Goal: Task Accomplishment & Management: Manage account settings

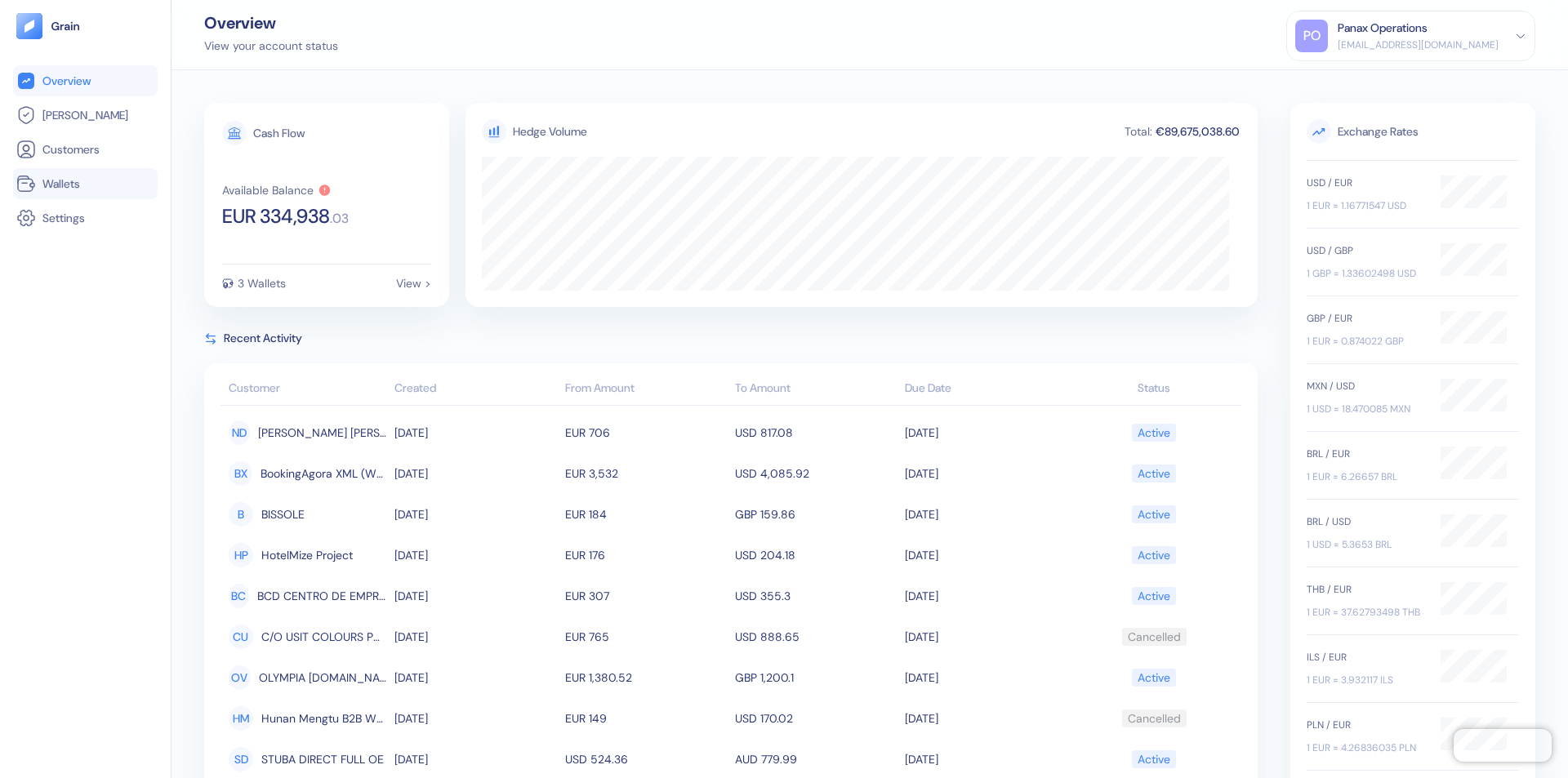
click at [85, 184] on link "Wallets" at bounding box center [85, 184] width 138 height 20
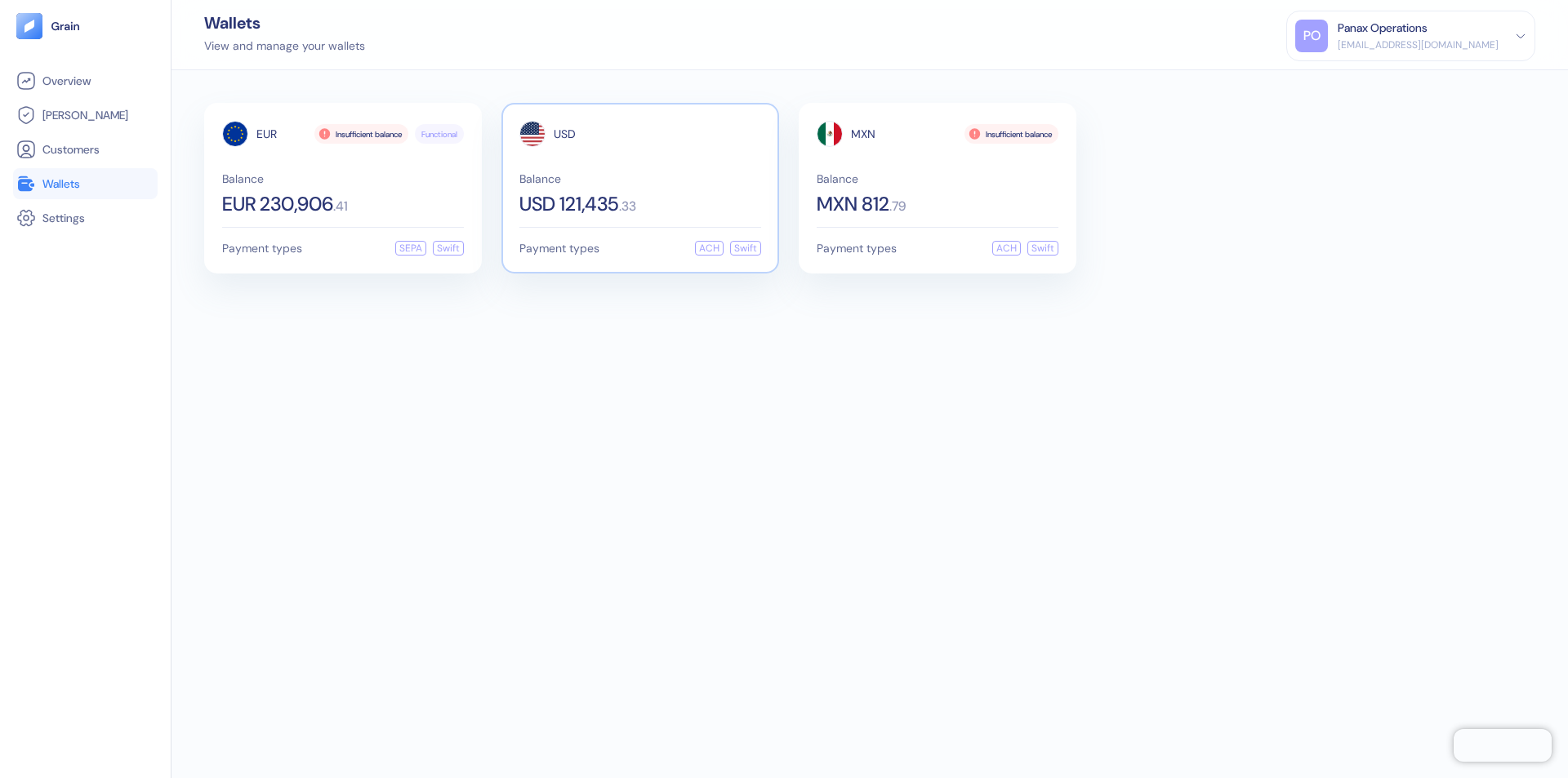
click at [565, 134] on span "USD" at bounding box center [565, 134] width 22 height 12
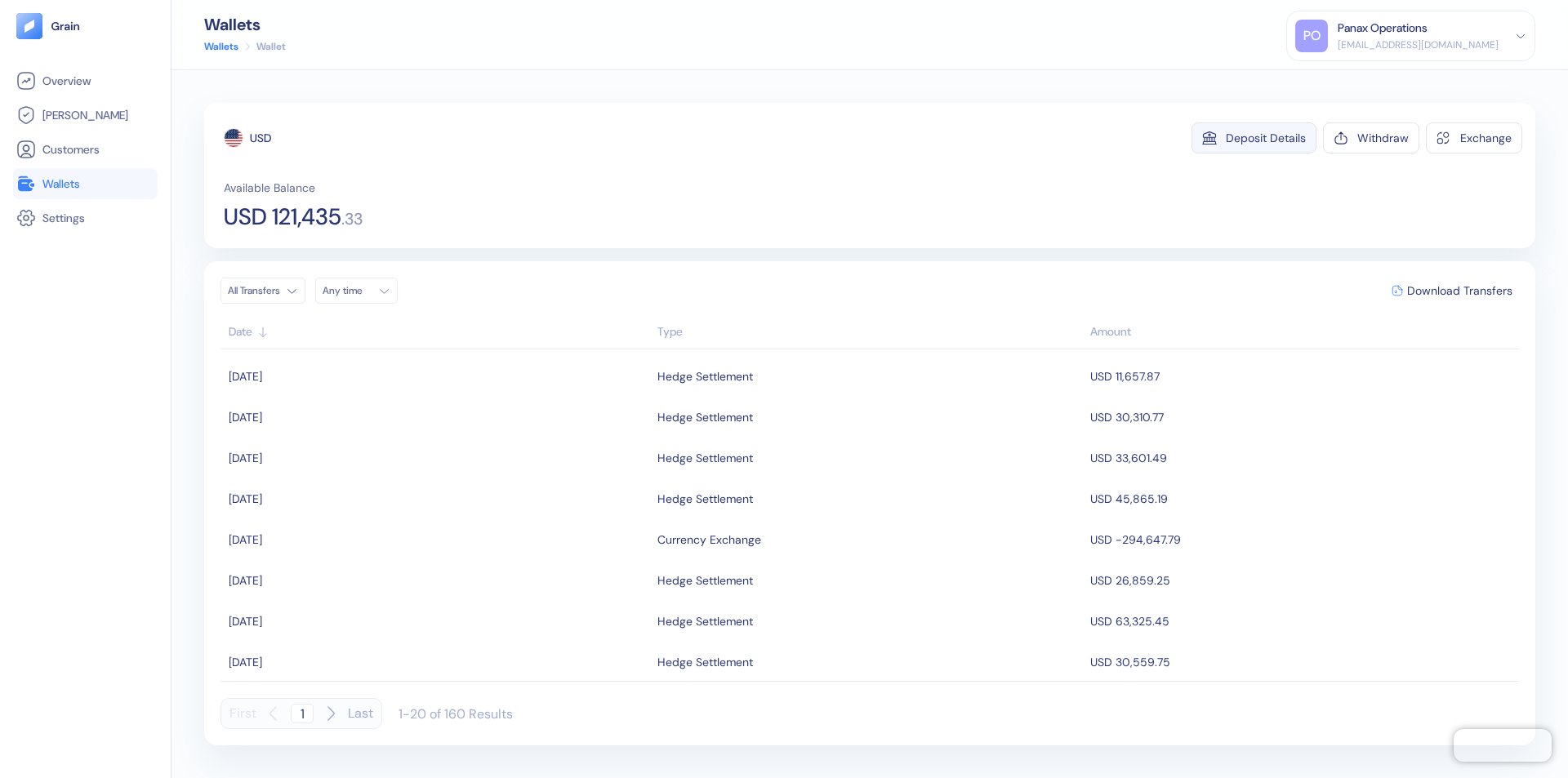
click at [1266, 138] on div "Deposit Details" at bounding box center [1266, 137] width 80 height 12
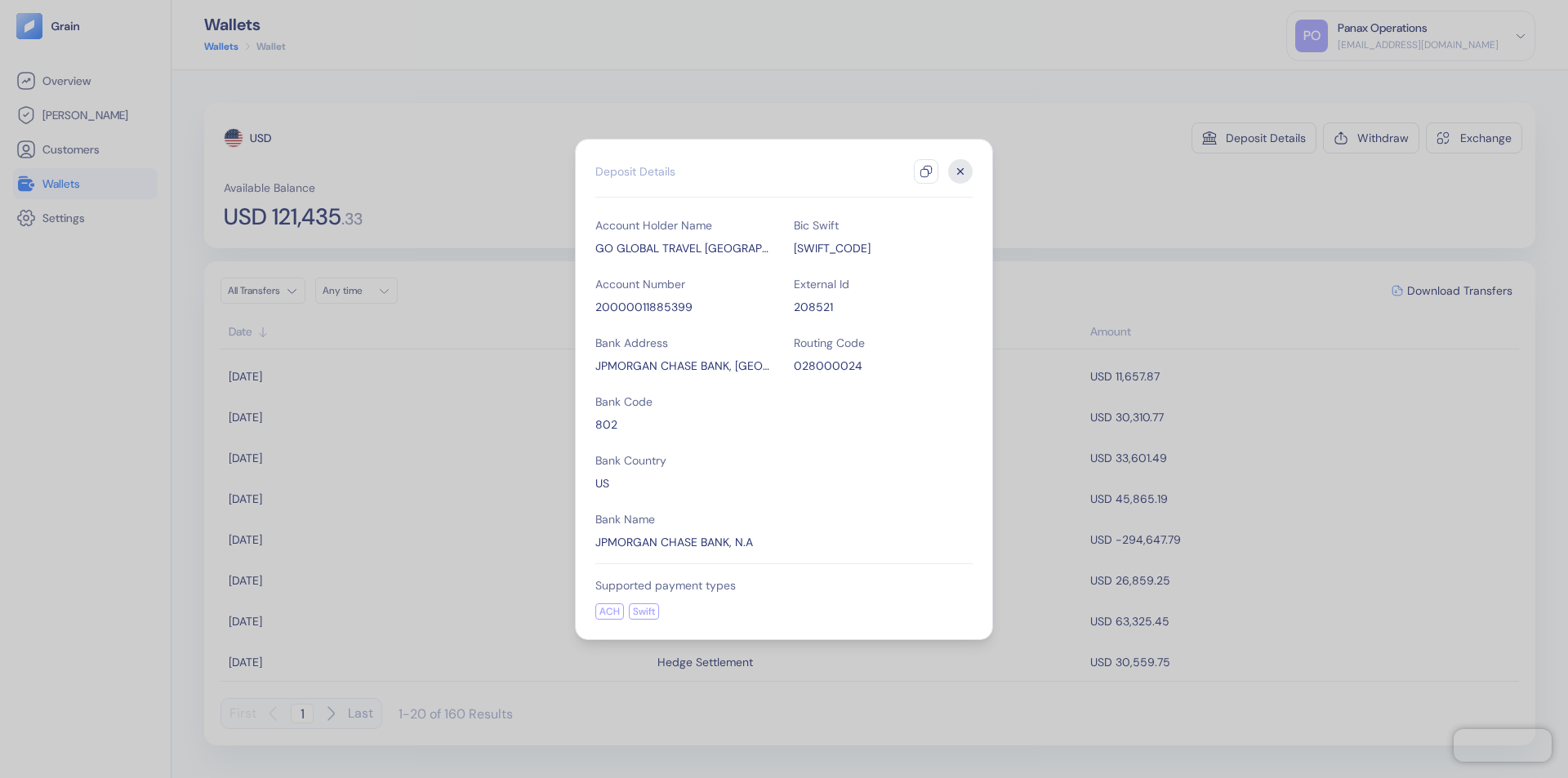
click at [926, 171] on icon "button" at bounding box center [926, 171] width 13 height 13
click at [960, 171] on icon "button" at bounding box center [960, 170] width 5 height 5
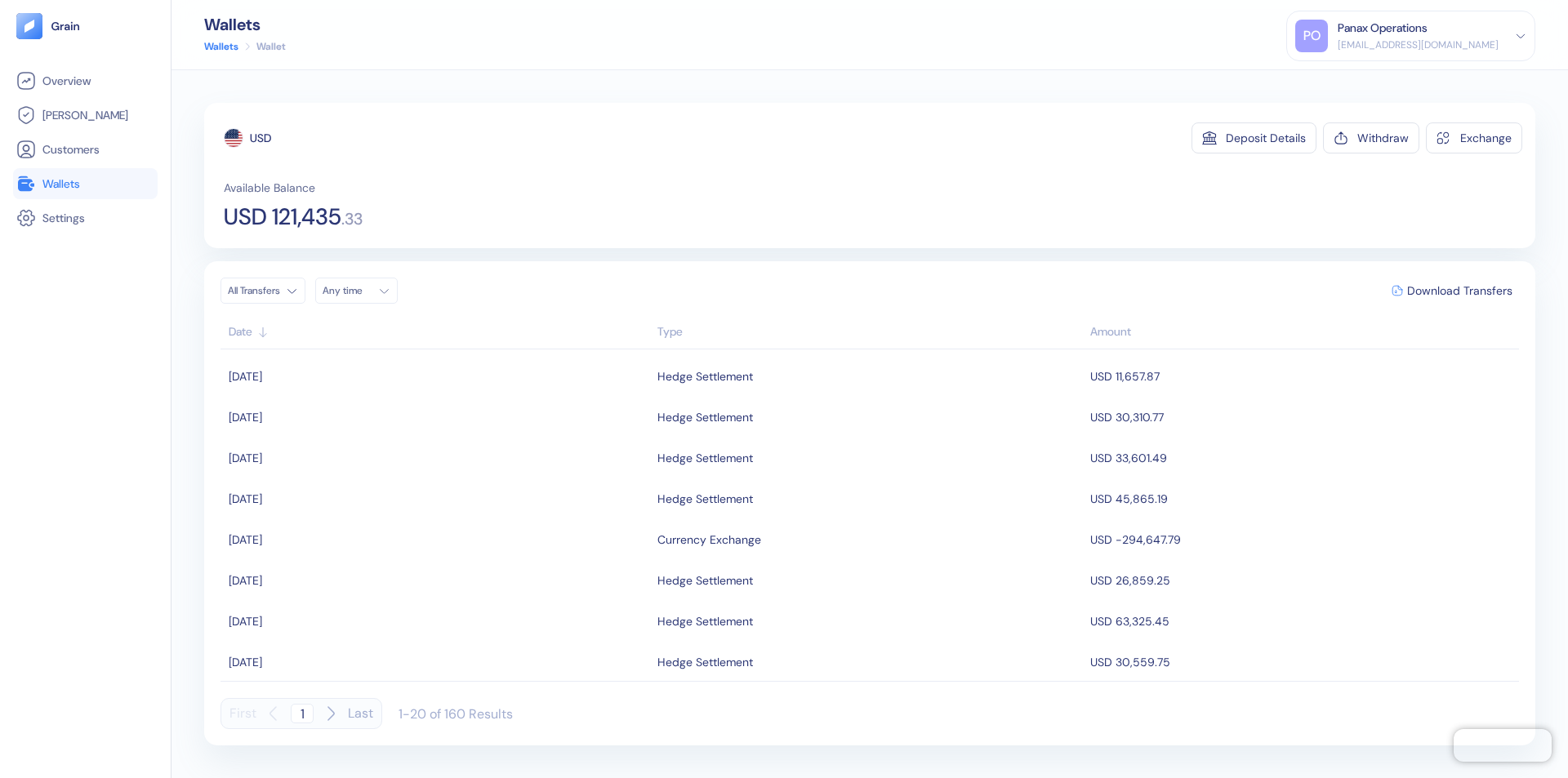
click at [361, 291] on div "Any time" at bounding box center [346, 291] width 49 height 13
click at [418, 443] on button "26" at bounding box center [418, 443] width 20 height 20
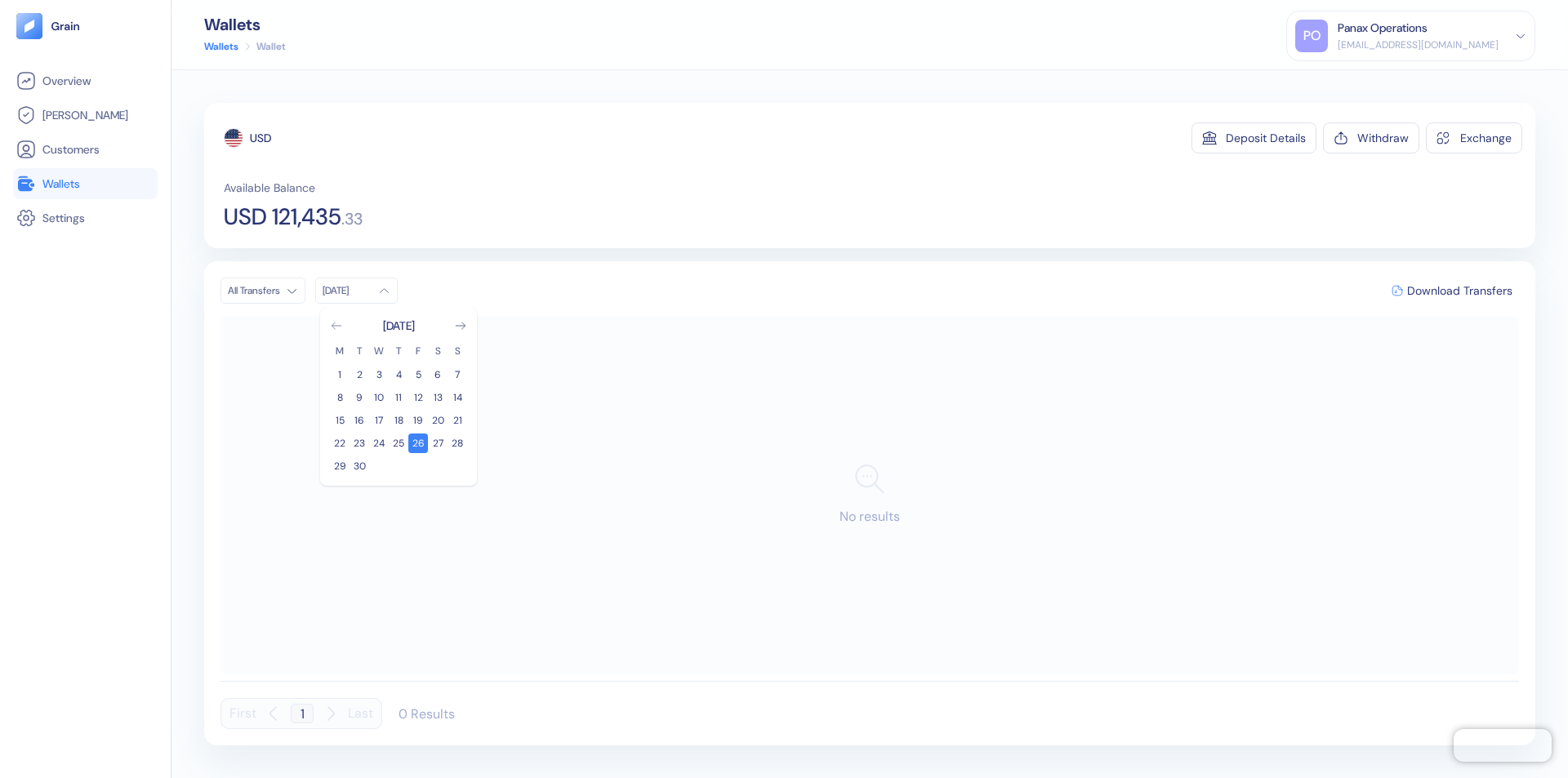
click at [337, 326] on icon "Go to previous month" at bounding box center [336, 325] width 9 height 6
click at [379, 467] on button "27" at bounding box center [379, 467] width 20 height 20
click at [260, 138] on div "USD" at bounding box center [260, 138] width 22 height 16
click at [1459, 291] on span "Download Transfers" at bounding box center [1459, 291] width 105 height 12
click at [85, 184] on link "Wallets" at bounding box center [85, 184] width 138 height 20
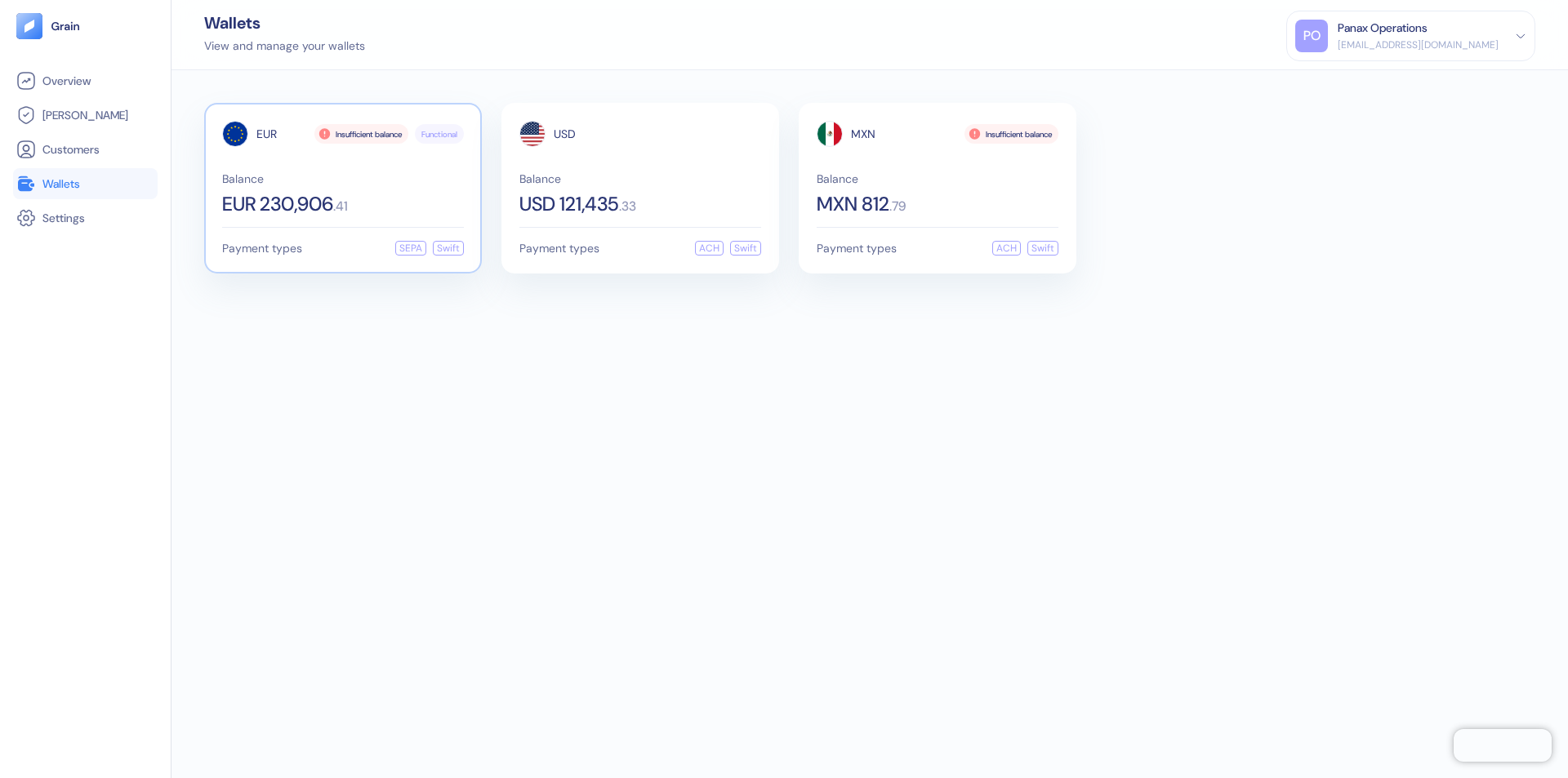
click at [267, 134] on span "EUR" at bounding box center [267, 134] width 21 height 12
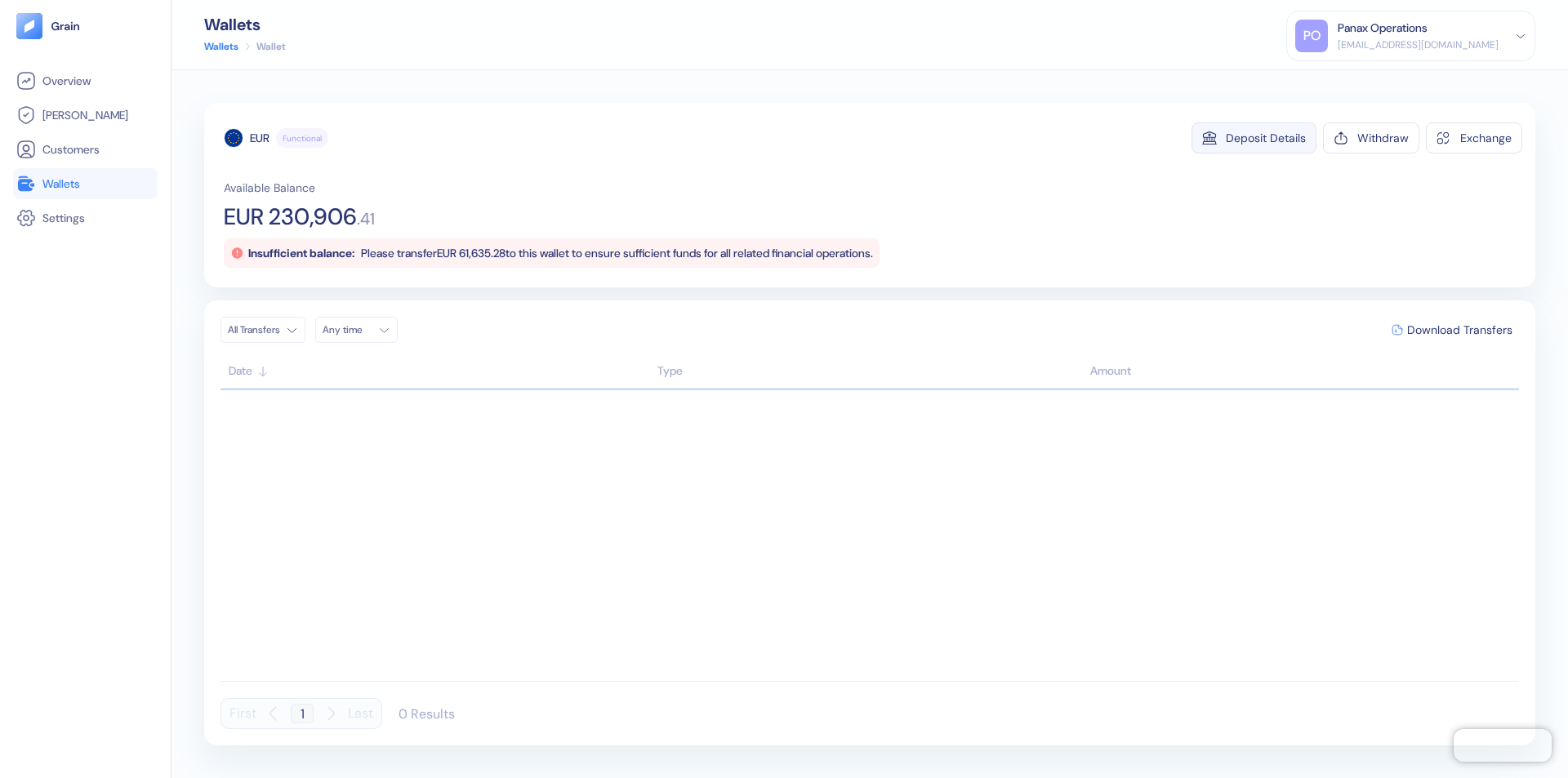
click at [1266, 138] on div "Deposit Details" at bounding box center [1266, 137] width 80 height 12
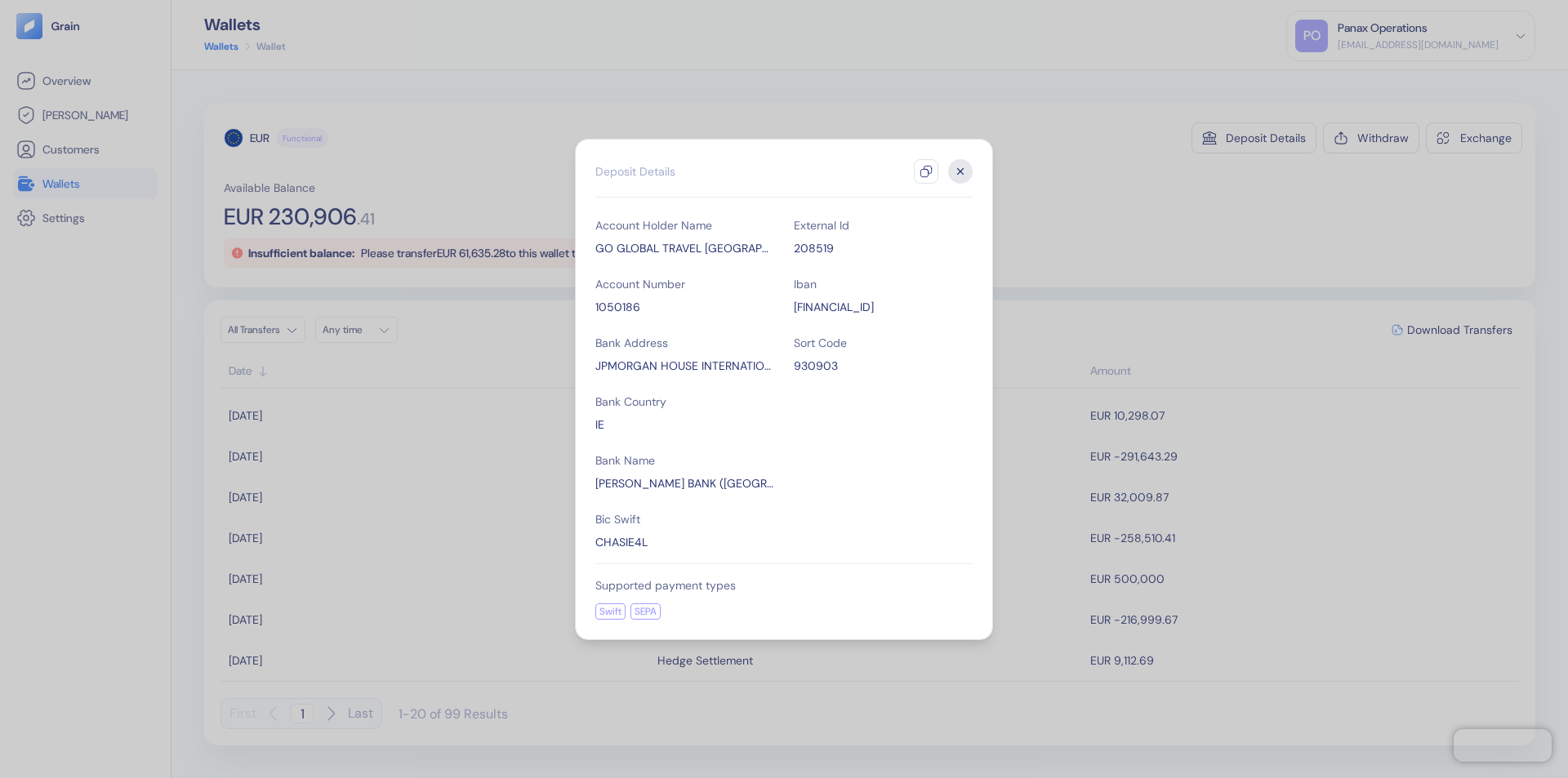
click at [926, 171] on icon "button" at bounding box center [926, 171] width 13 height 13
click at [960, 171] on icon "button" at bounding box center [960, 170] width 5 height 5
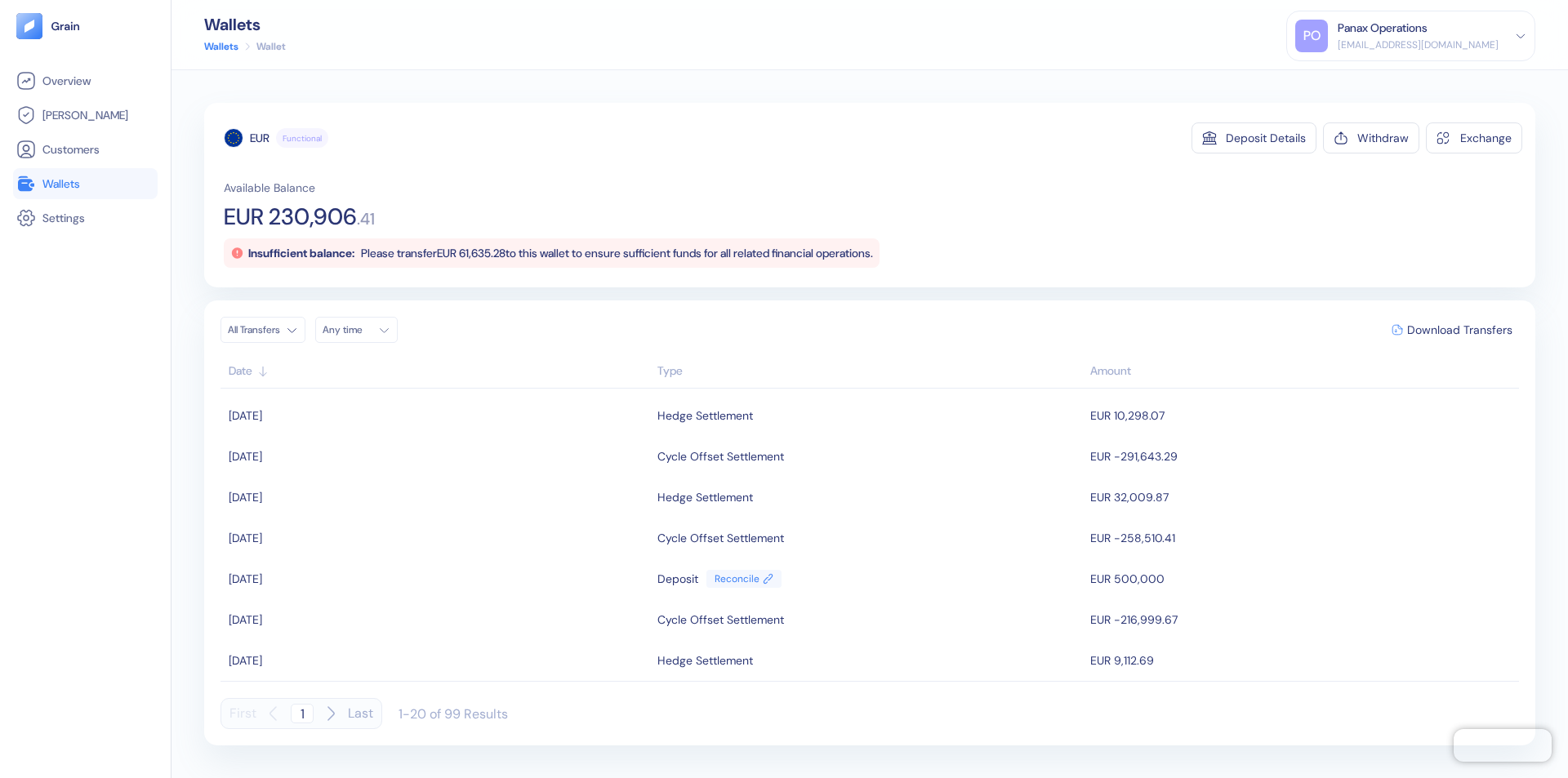
click at [361, 330] on div "Any time" at bounding box center [346, 329] width 49 height 13
click at [418, 483] on button "26" at bounding box center [418, 483] width 20 height 20
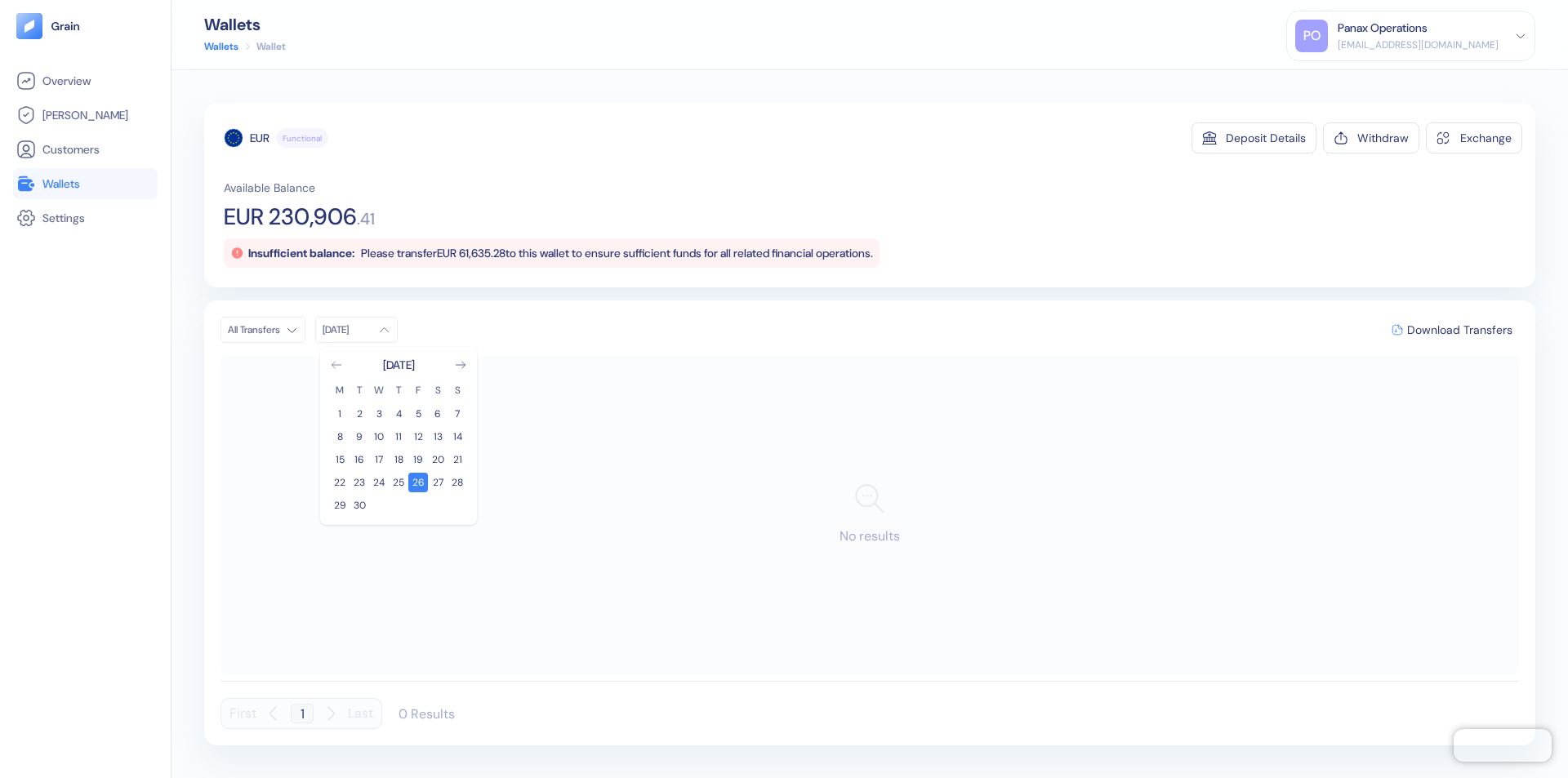
click at [337, 365] on icon "Go to previous month" at bounding box center [336, 364] width 9 height 6
click at [379, 505] on button "27" at bounding box center [379, 505] width 20 height 20
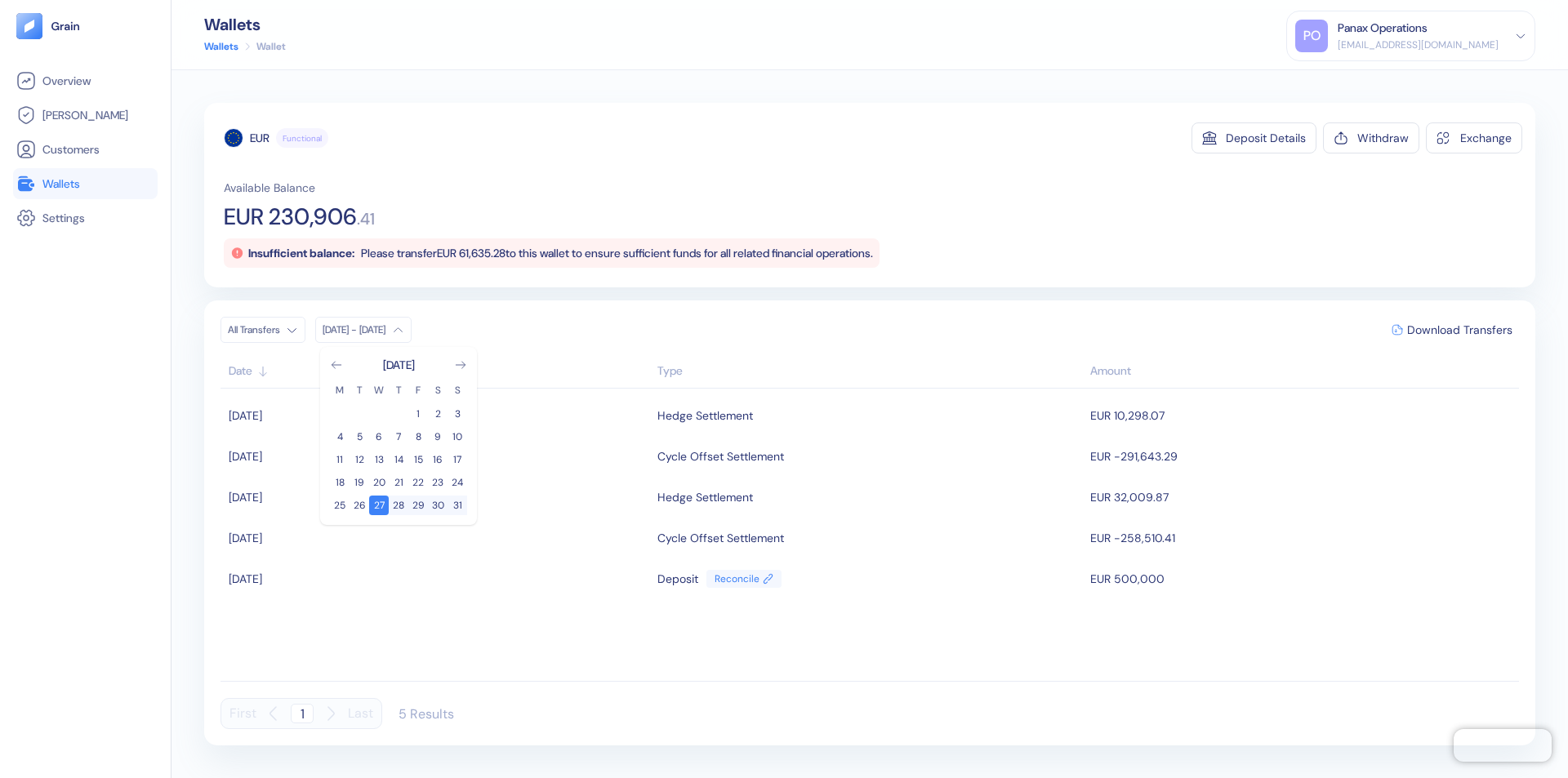
click at [259, 138] on div "EUR" at bounding box center [259, 138] width 20 height 16
click at [1459, 330] on span "Download Transfers" at bounding box center [1459, 329] width 105 height 12
click at [85, 184] on link "Wallets" at bounding box center [85, 184] width 138 height 20
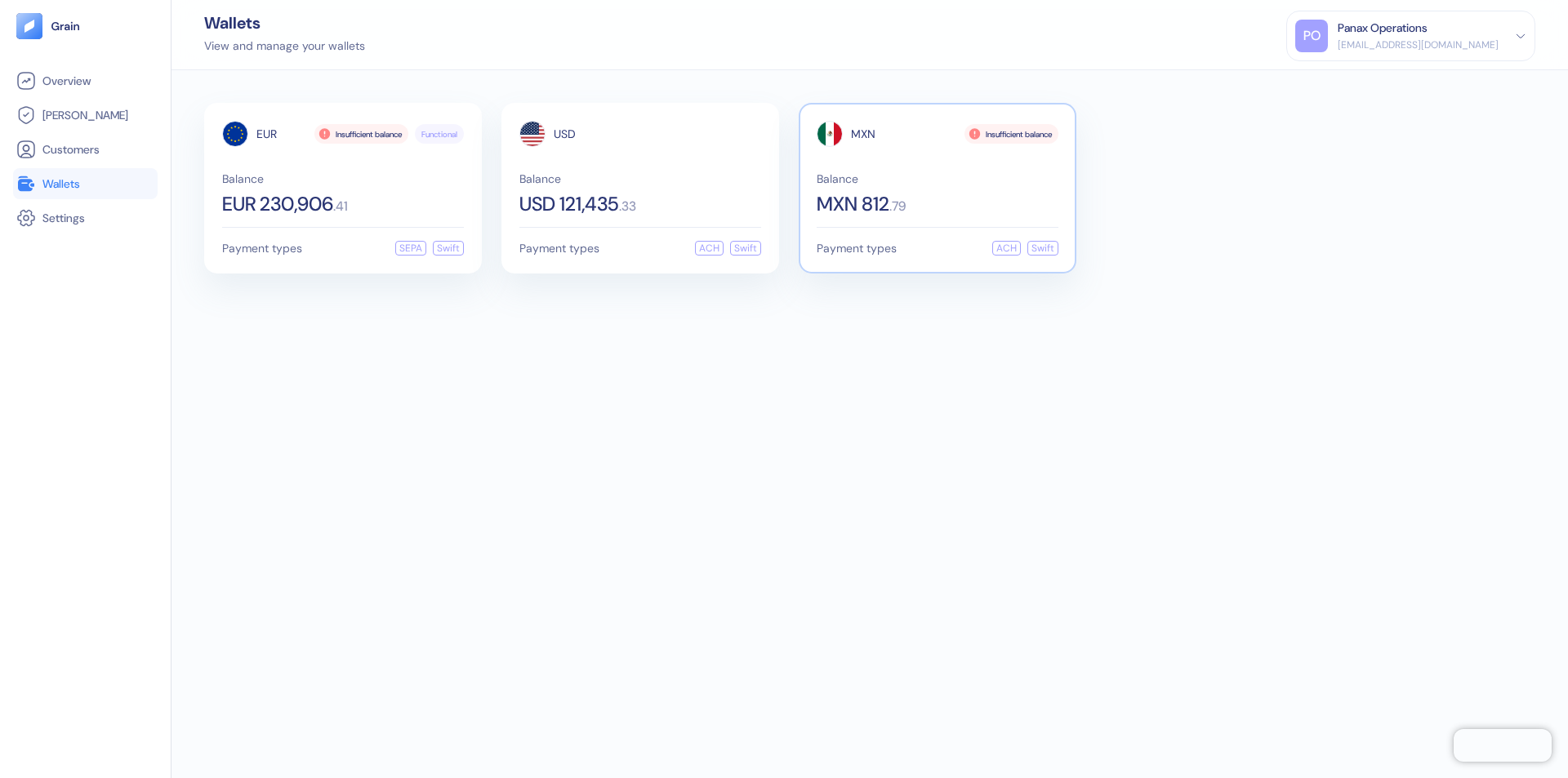
click at [863, 134] on span "MXN" at bounding box center [863, 134] width 24 height 12
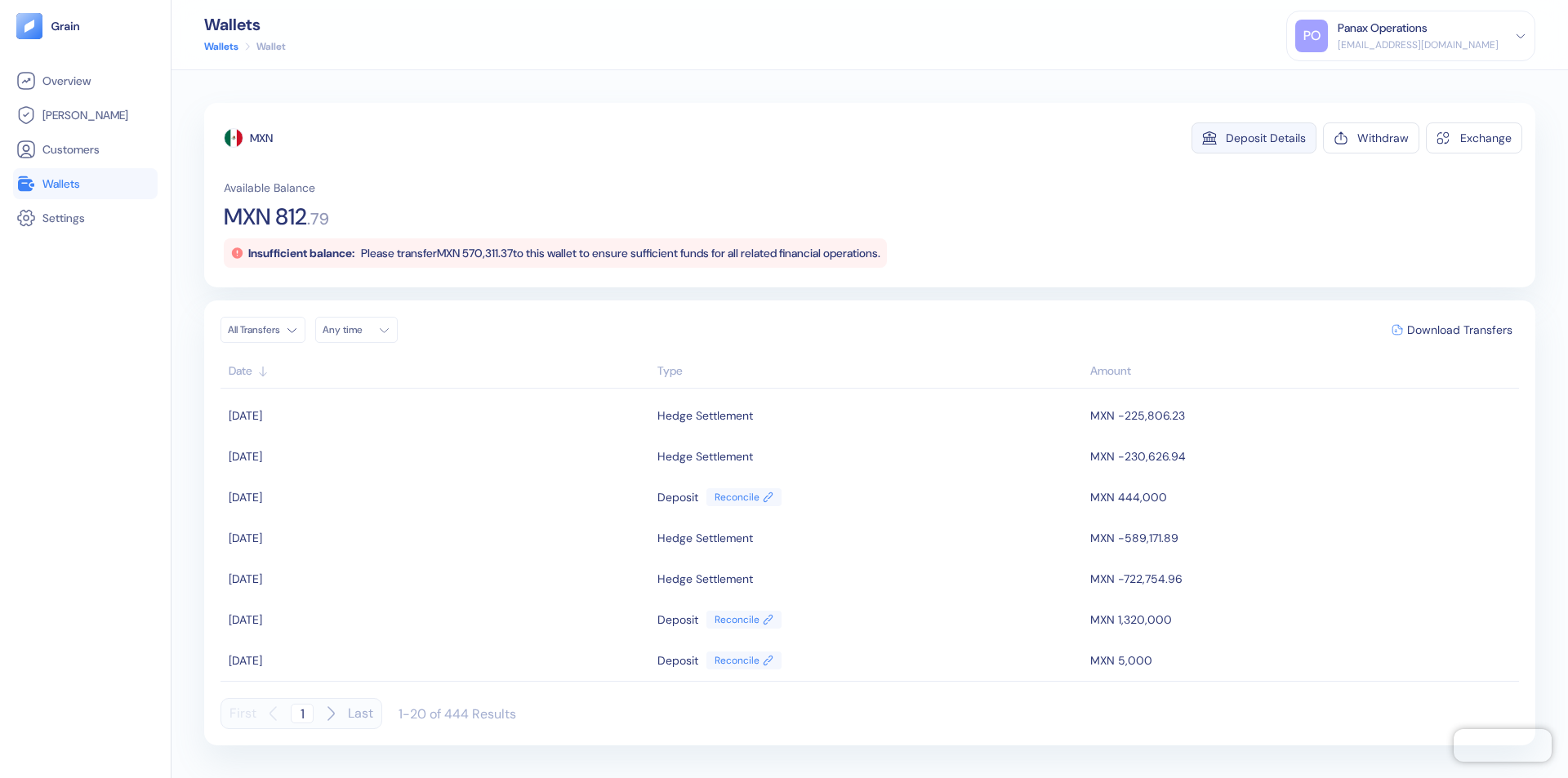
click at [1266, 138] on div "Deposit Details" at bounding box center [1266, 137] width 80 height 12
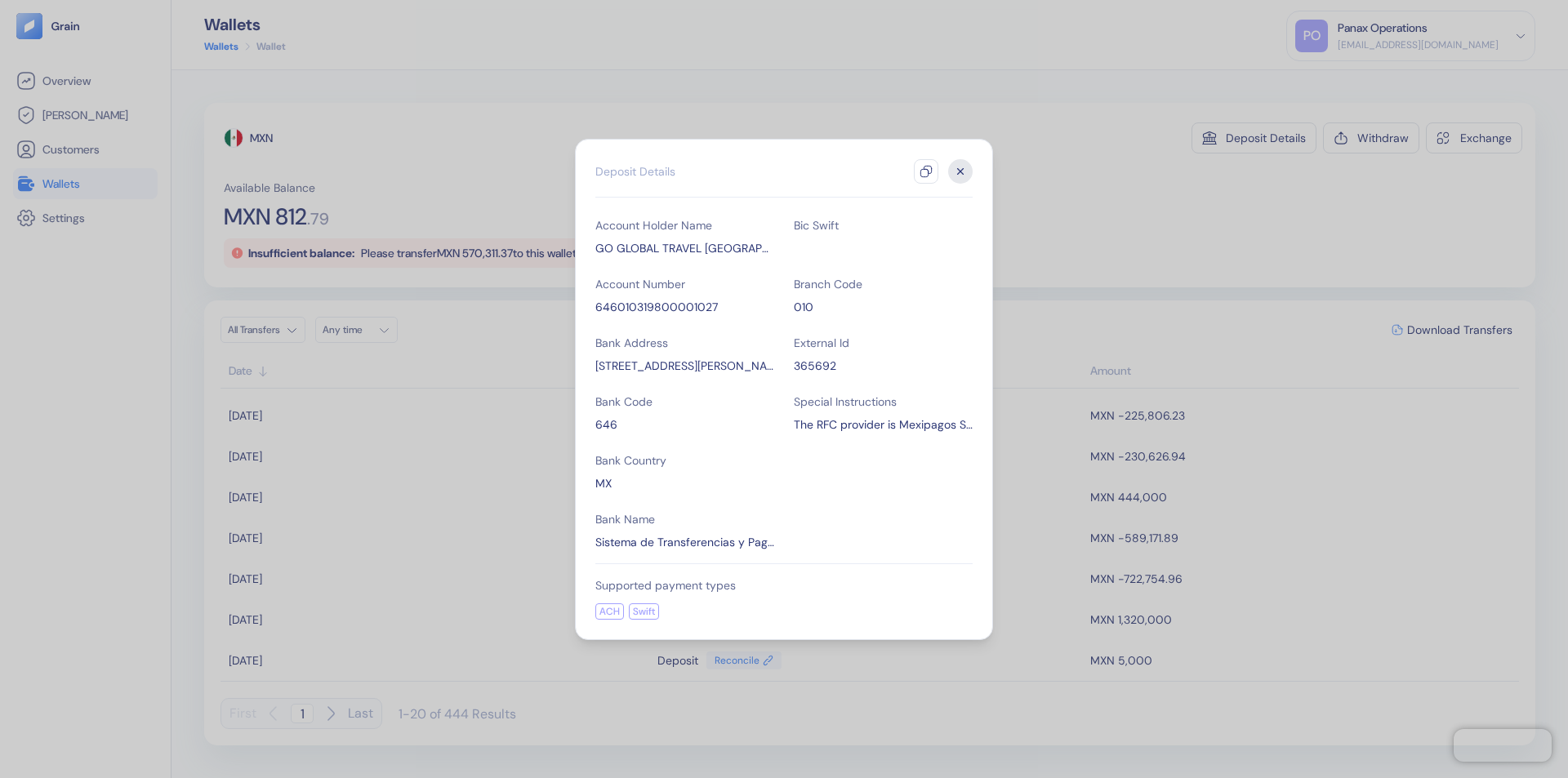
click at [926, 171] on icon "button" at bounding box center [926, 171] width 13 height 13
click at [960, 171] on icon "button" at bounding box center [960, 170] width 5 height 5
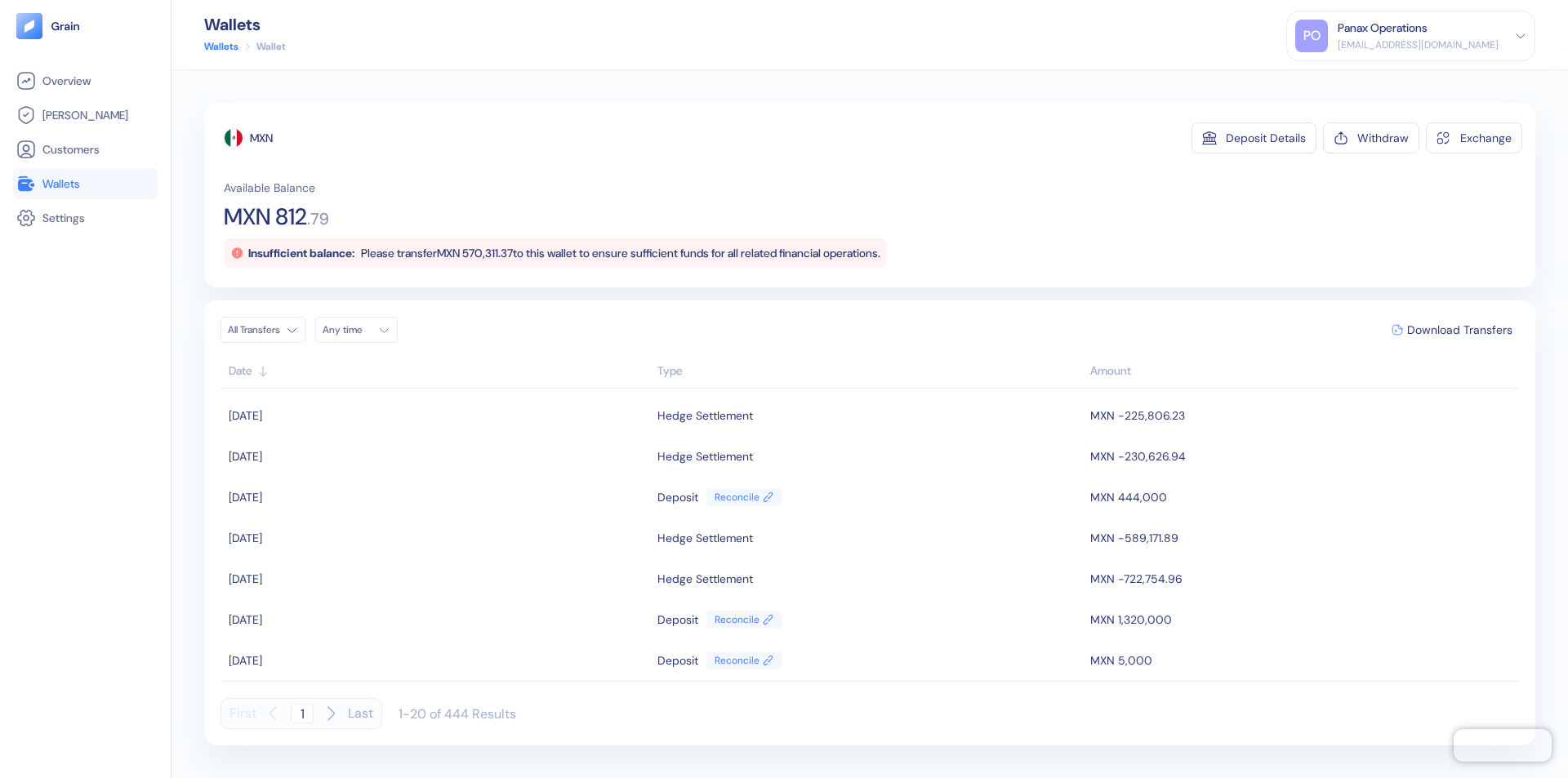
click at [361, 330] on div "Any time" at bounding box center [346, 329] width 49 height 13
click at [418, 483] on button "26" at bounding box center [418, 483] width 20 height 20
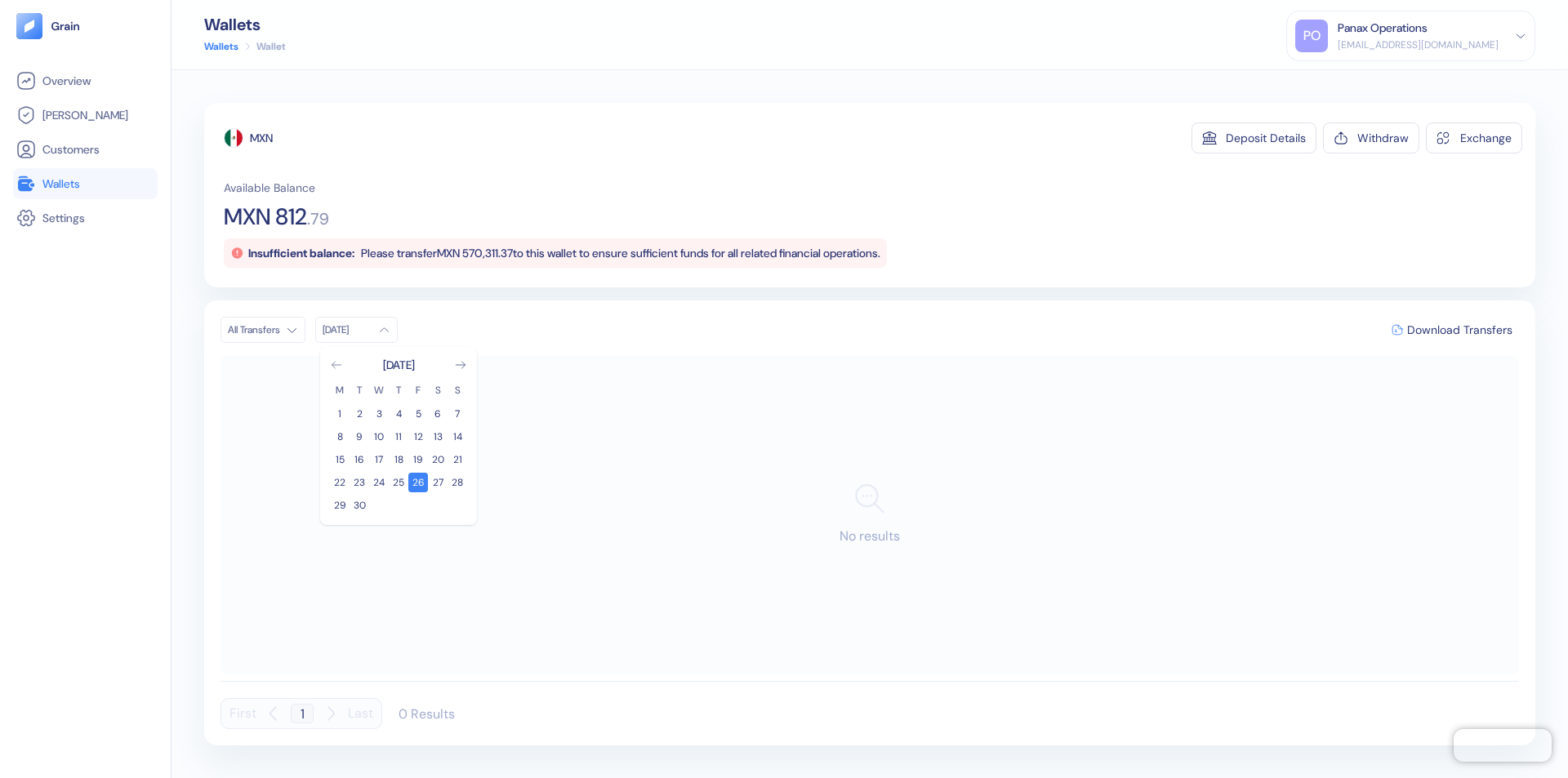
click at [337, 365] on icon "Go to previous month" at bounding box center [336, 364] width 9 height 6
click at [379, 505] on button "27" at bounding box center [379, 505] width 20 height 20
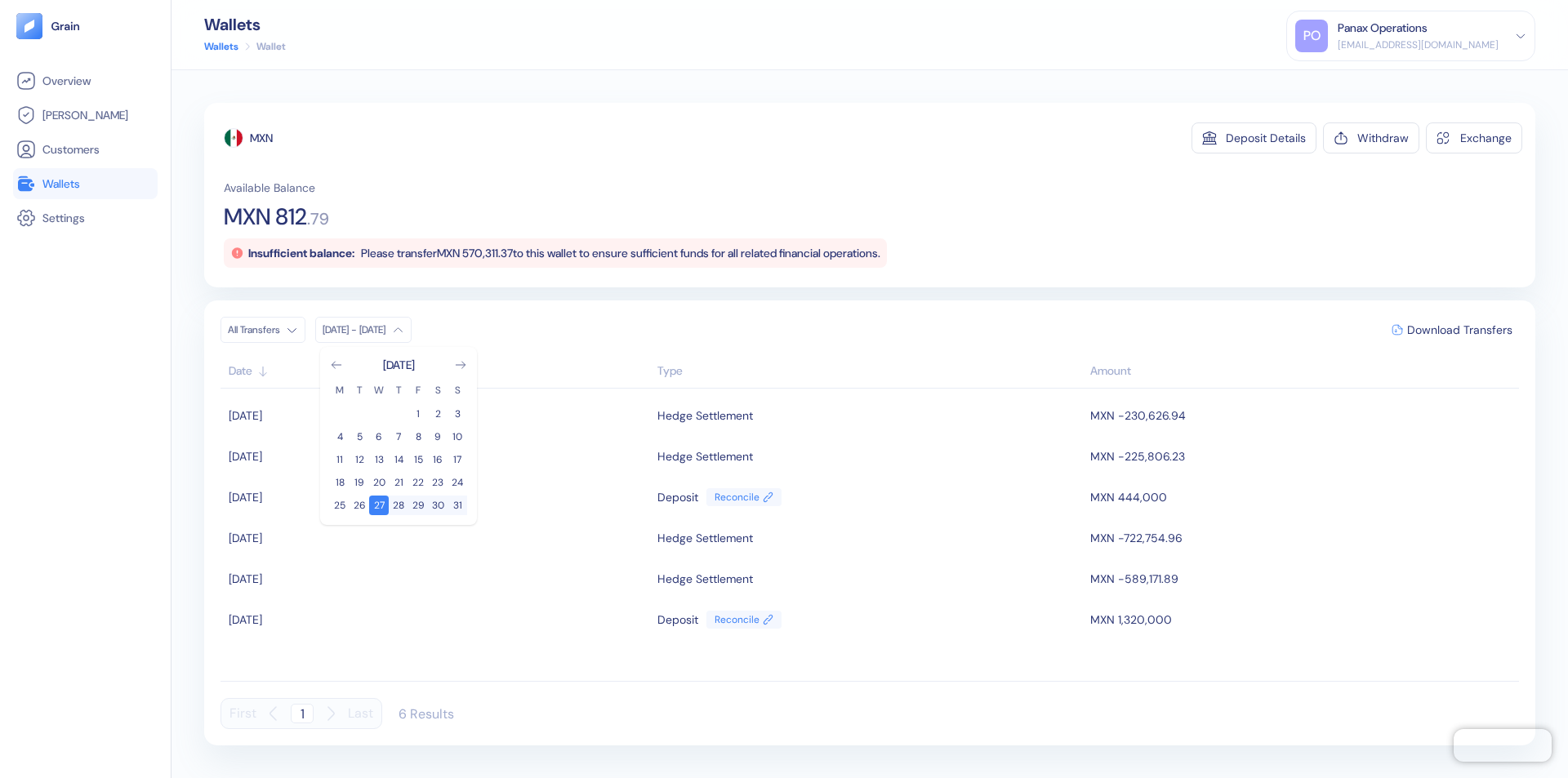
click at [262, 138] on div "MXN" at bounding box center [260, 138] width 22 height 16
click at [1459, 330] on span "Download Transfers" at bounding box center [1459, 329] width 105 height 12
click at [1428, 36] on div "Panax Operations" at bounding box center [1383, 28] width 90 height 17
click at [1362, 81] on div "Sign Out" at bounding box center [1339, 81] width 45 height 17
